Goal: Information Seeking & Learning: Check status

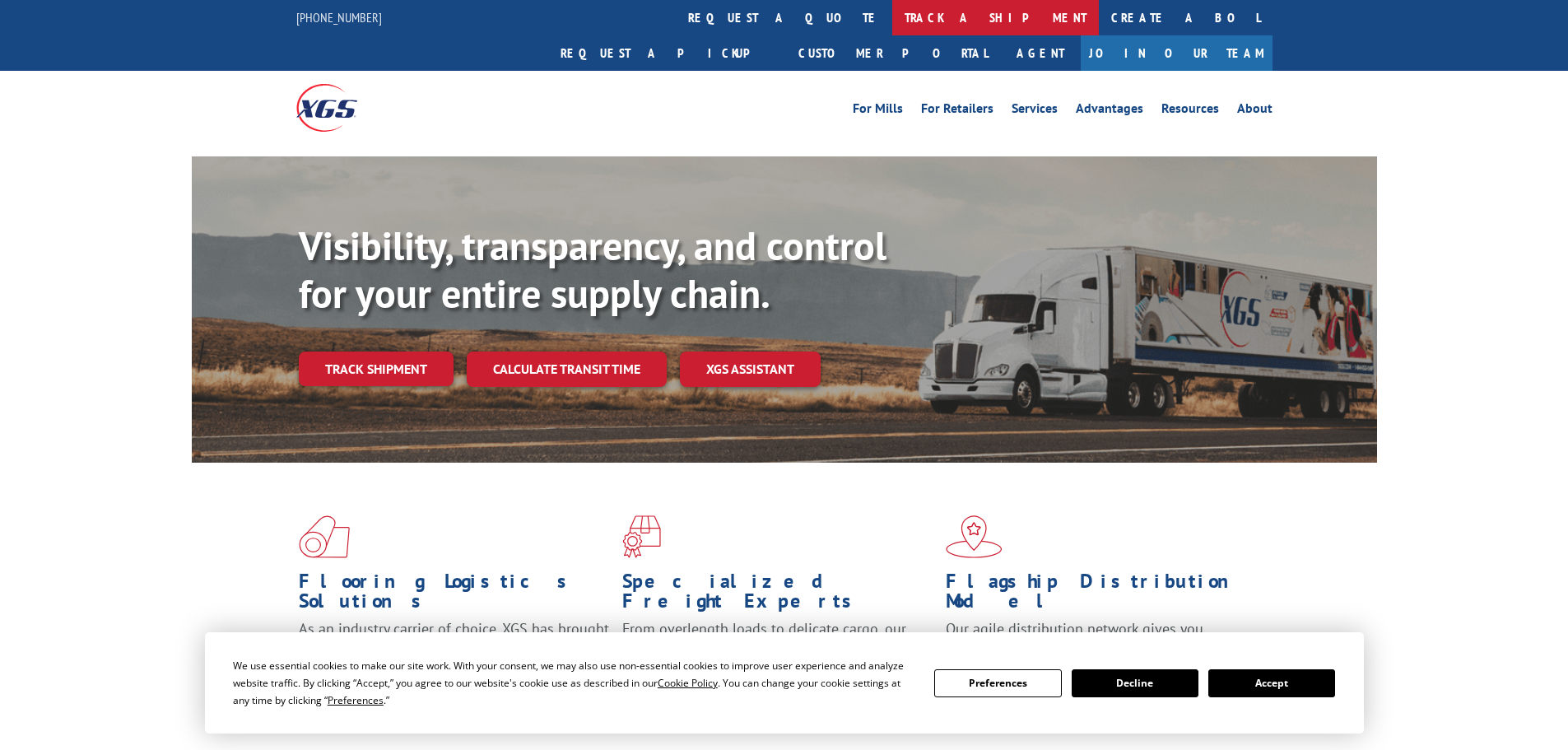
click at [892, 13] on link "track a shipment" at bounding box center [996, 17] width 207 height 35
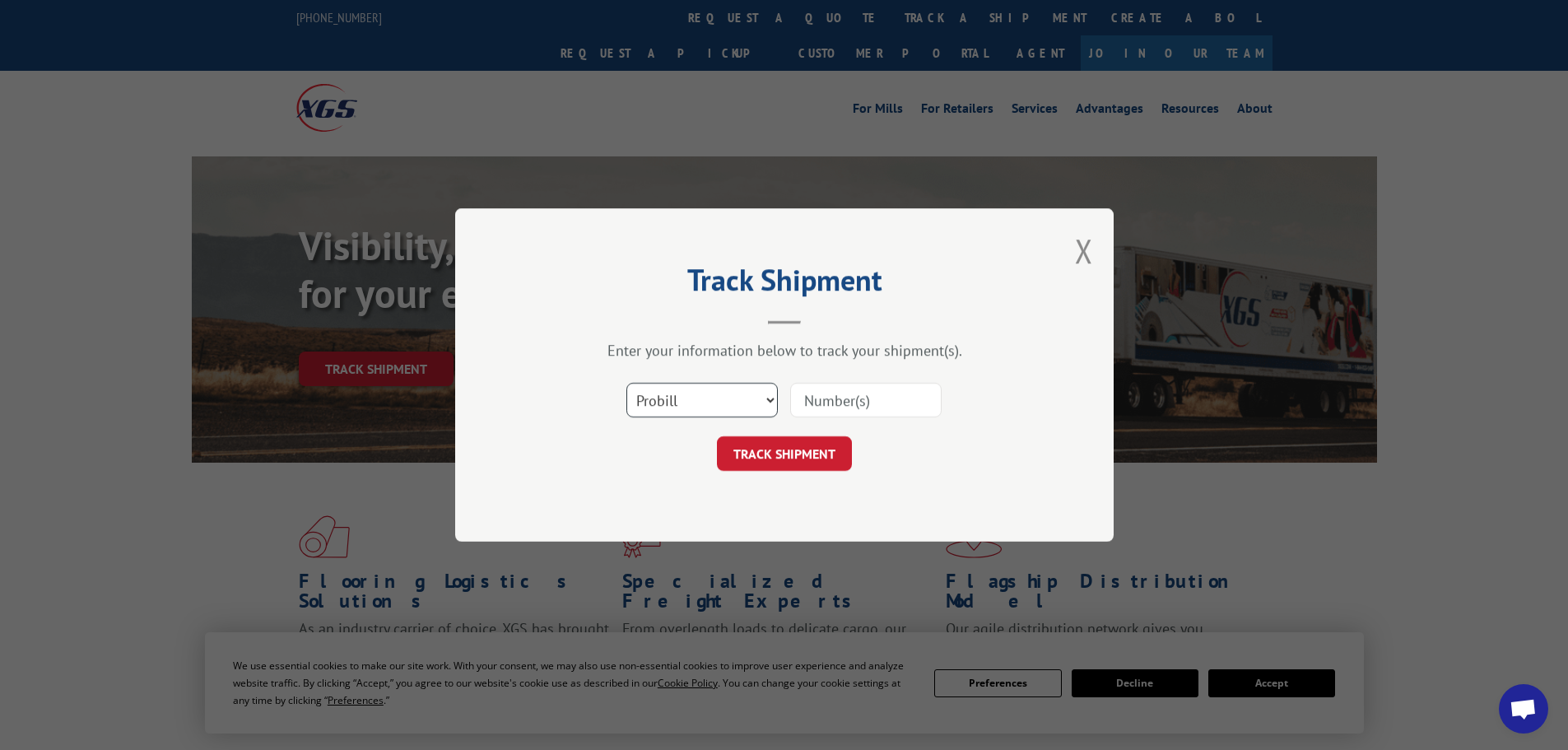
click at [703, 399] on select "Select category... Probill BOL PO" at bounding box center [702, 400] width 151 height 34
select select "bol"
click at [626, 383] on select "Select category... Probill BOL PO" at bounding box center [702, 400] width 151 height 34
click at [847, 402] on input at bounding box center [866, 400] width 151 height 34
paste input "5594180"
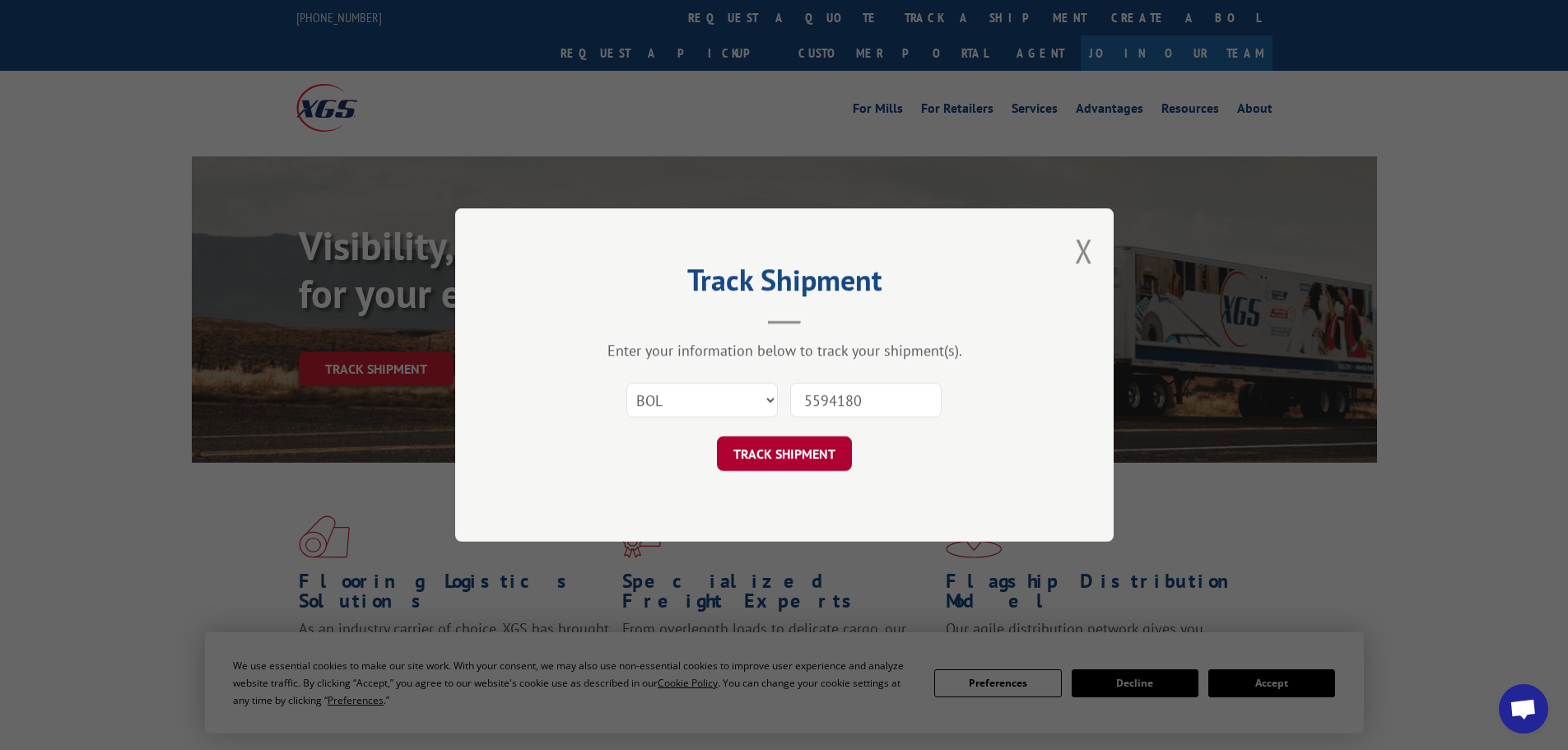
type input "5594180"
click at [777, 450] on button "TRACK SHIPMENT" at bounding box center [784, 453] width 135 height 34
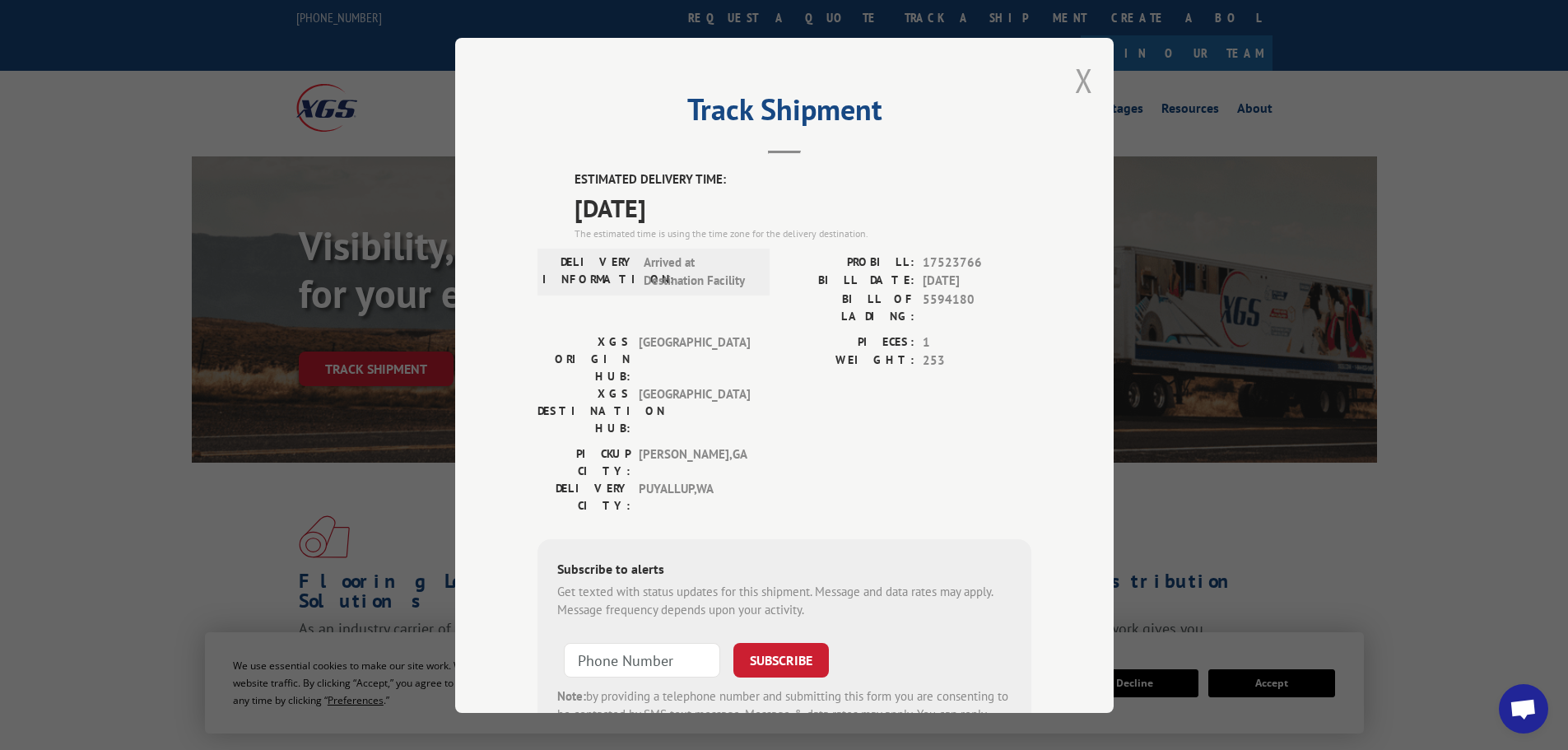
click at [1077, 81] on button "Close modal" at bounding box center [1084, 80] width 18 height 44
